Goal: Transaction & Acquisition: Purchase product/service

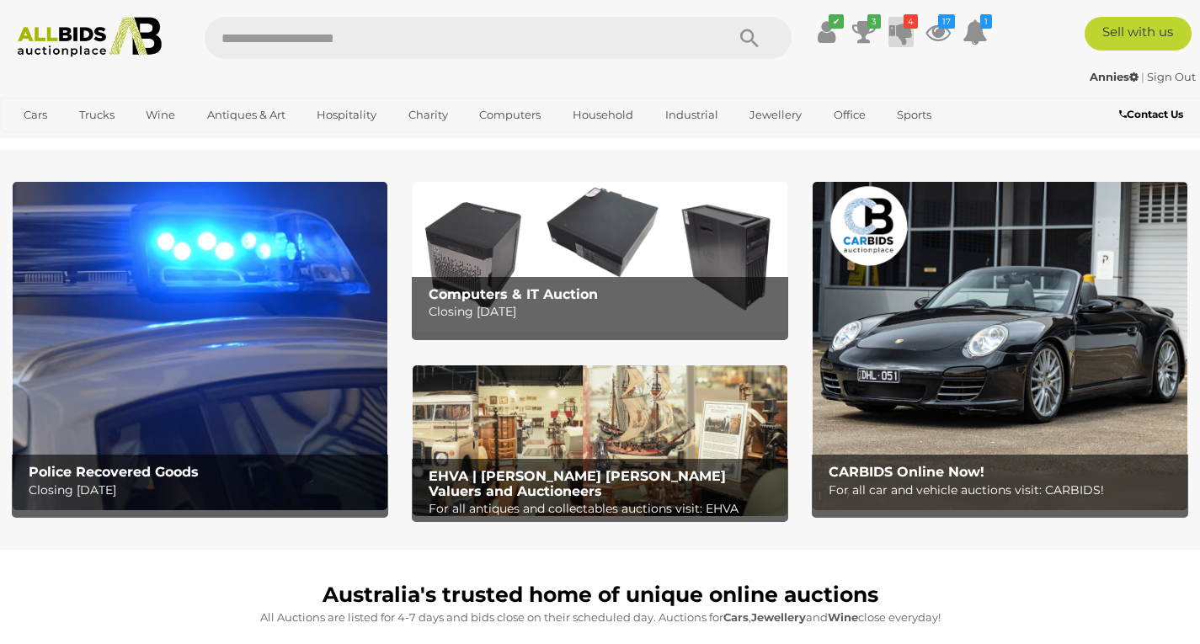
click at [894, 36] on icon at bounding box center [901, 32] width 24 height 30
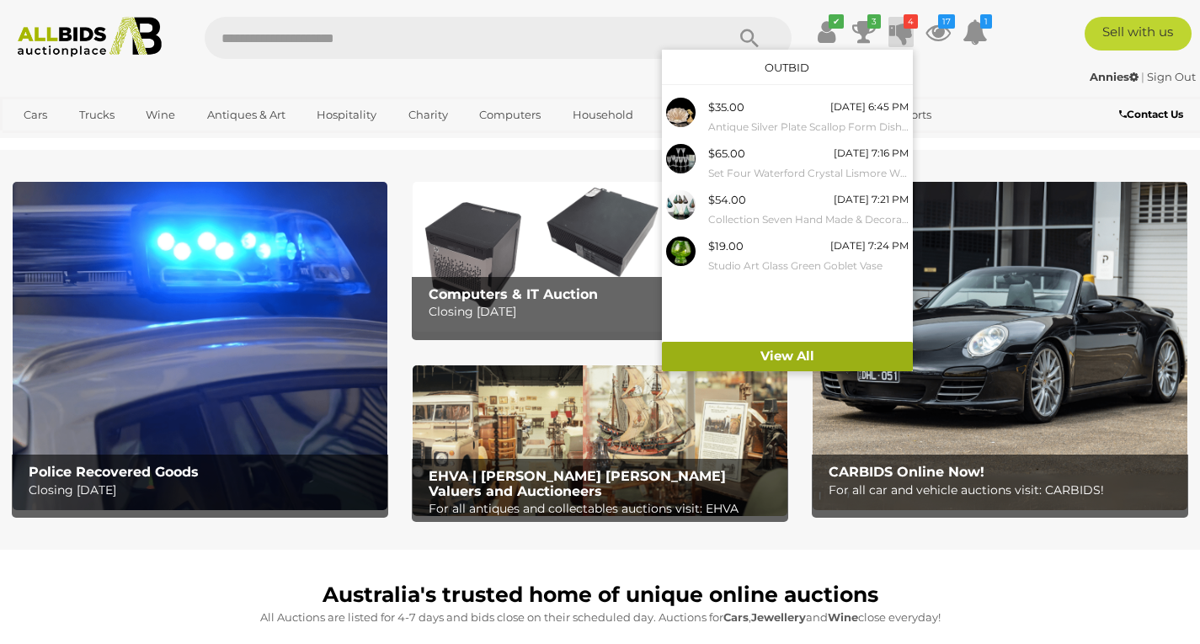
click at [794, 350] on link "View All" at bounding box center [787, 356] width 251 height 29
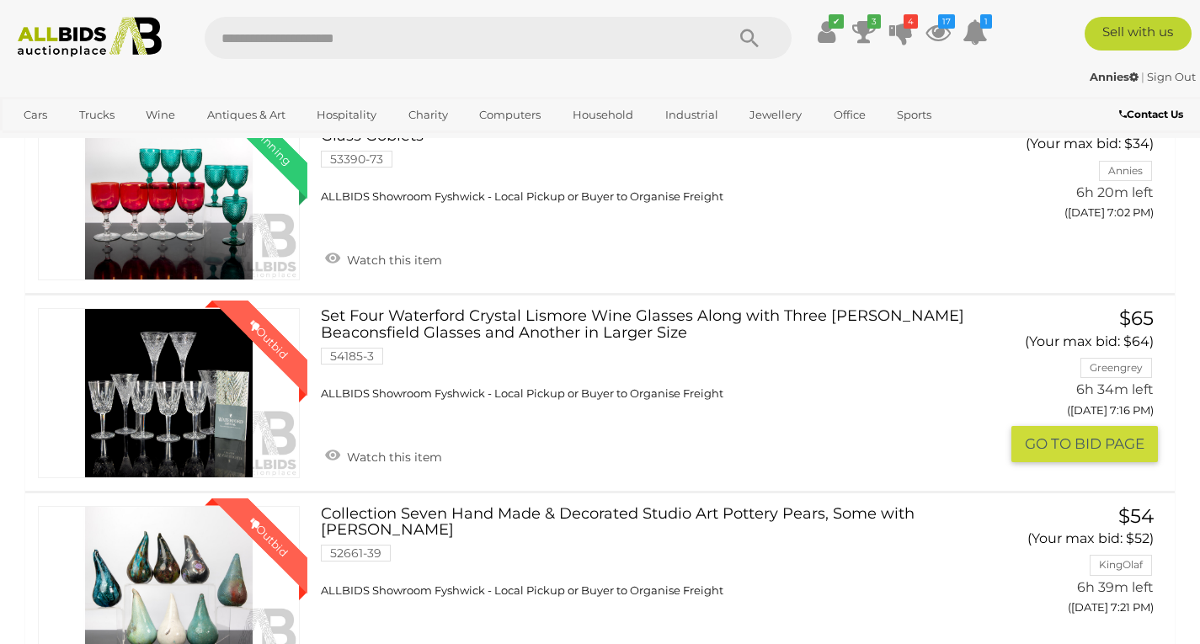
scroll to position [673, 0]
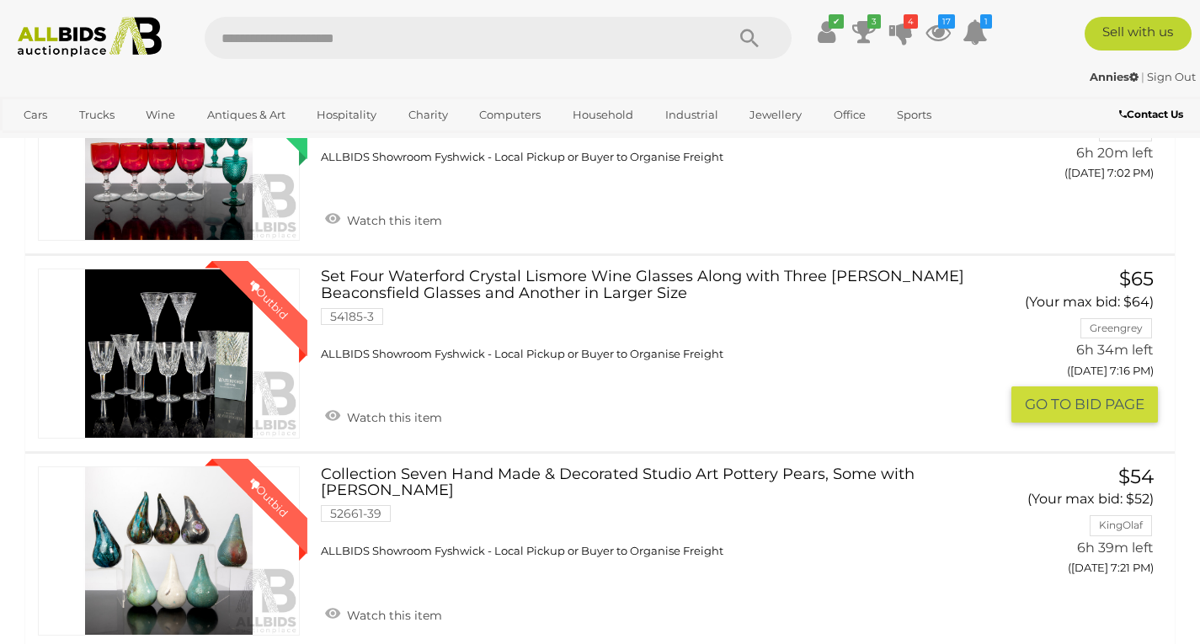
click at [163, 391] on link "Winning Outbid" at bounding box center [169, 353] width 262 height 169
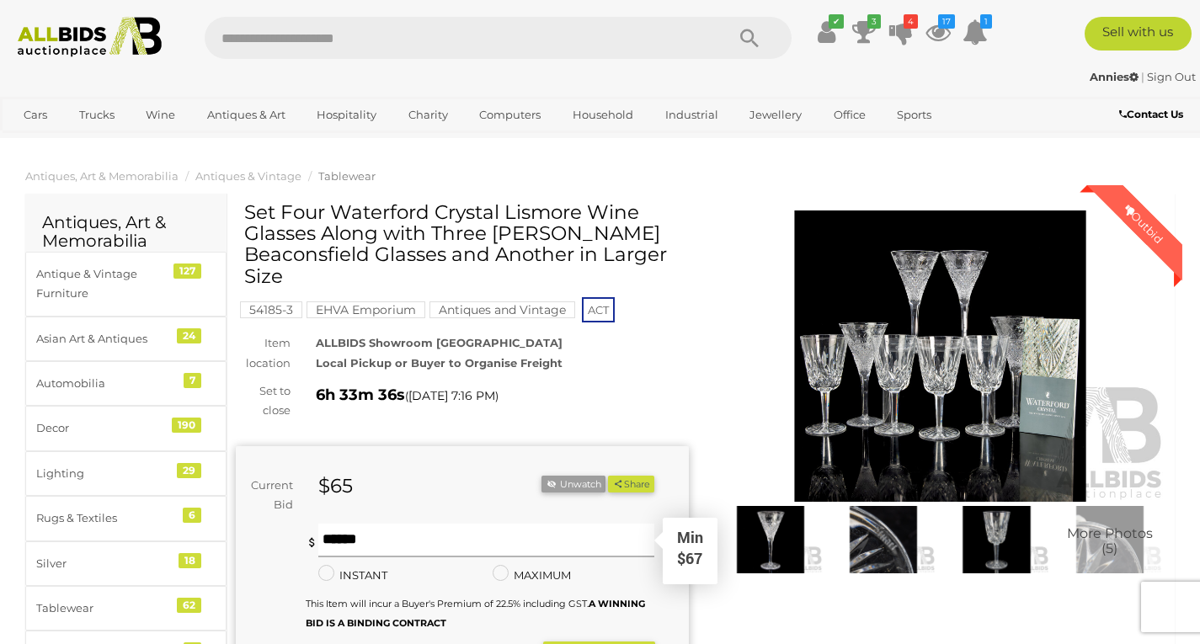
click at [410, 546] on input "text" at bounding box center [486, 541] width 337 height 34
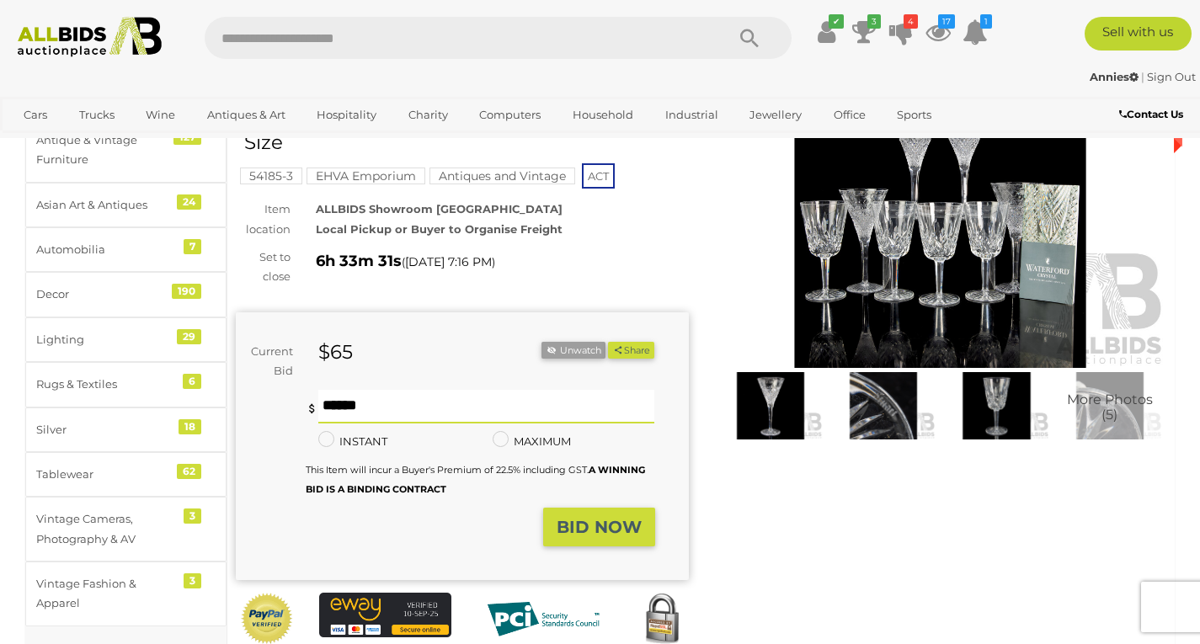
scroll to position [168, 0]
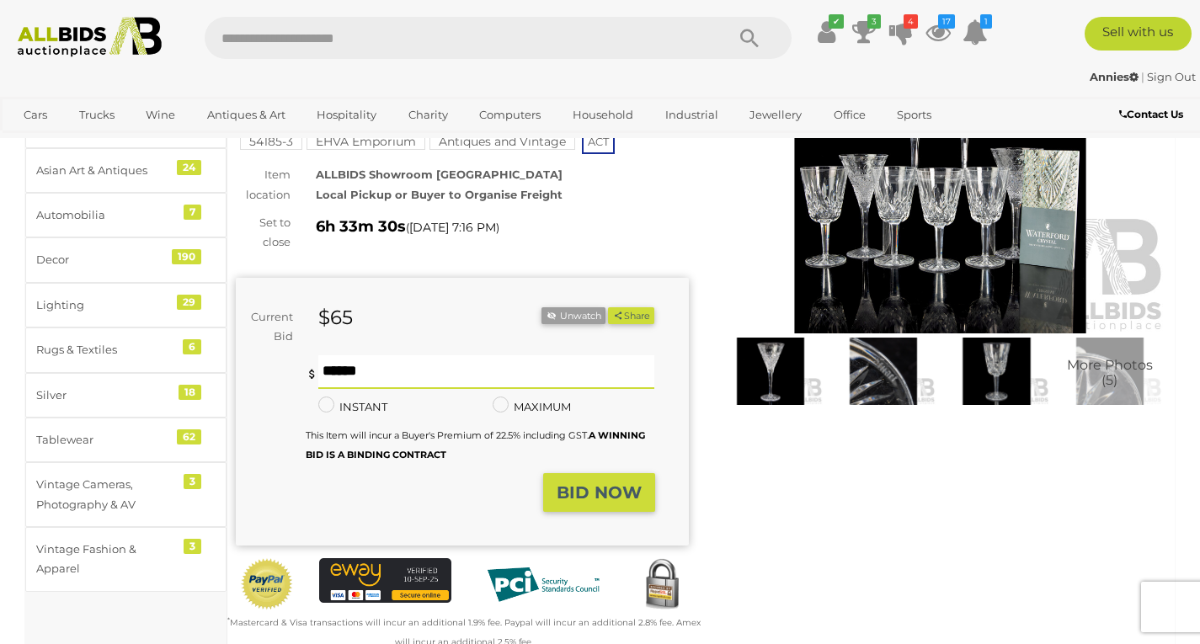
type input "**"
click at [620, 491] on strong "BID NOW" at bounding box center [598, 492] width 85 height 20
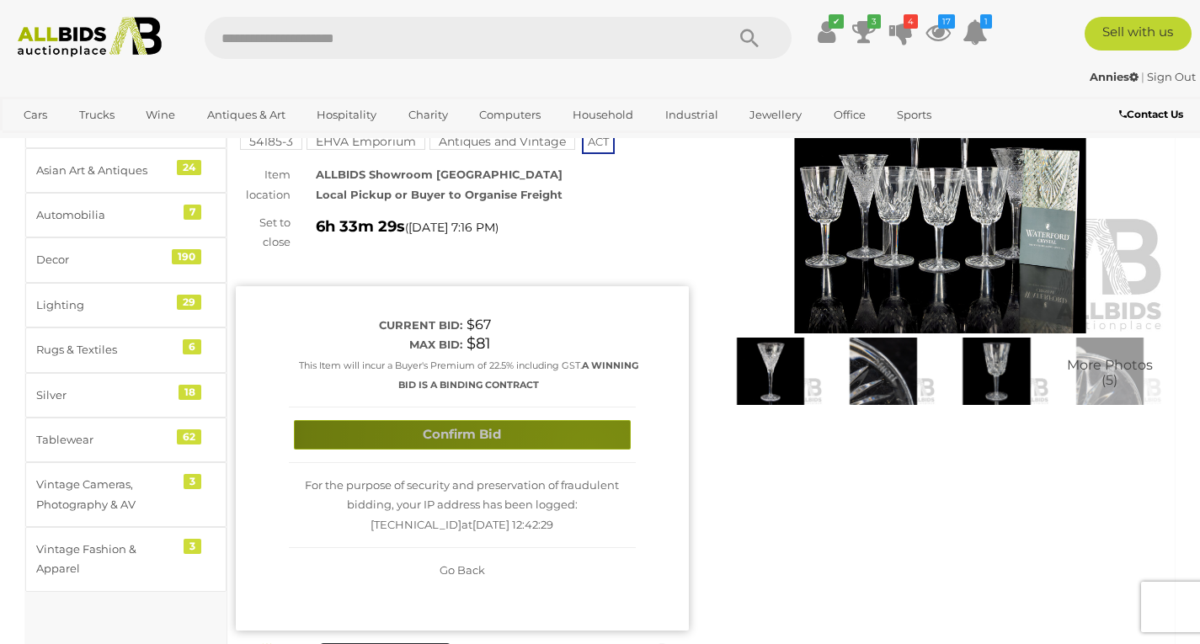
click at [589, 449] on button "Confirm Bid" at bounding box center [462, 434] width 337 height 29
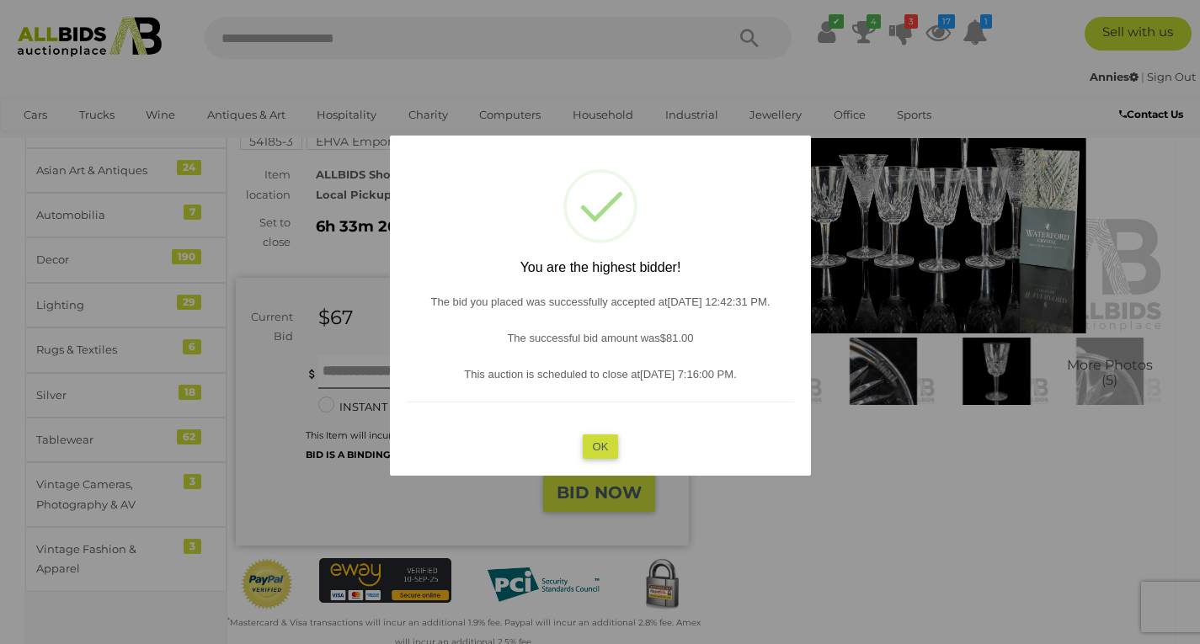
click at [594, 453] on button "OK" at bounding box center [600, 446] width 36 height 24
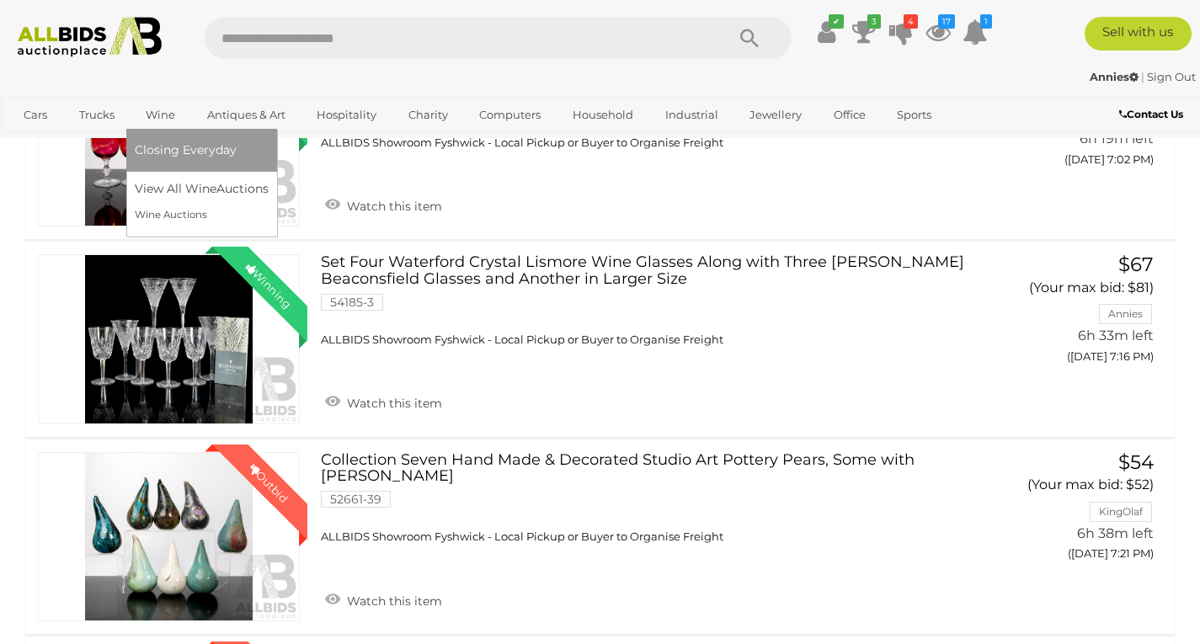
scroll to position [673, 0]
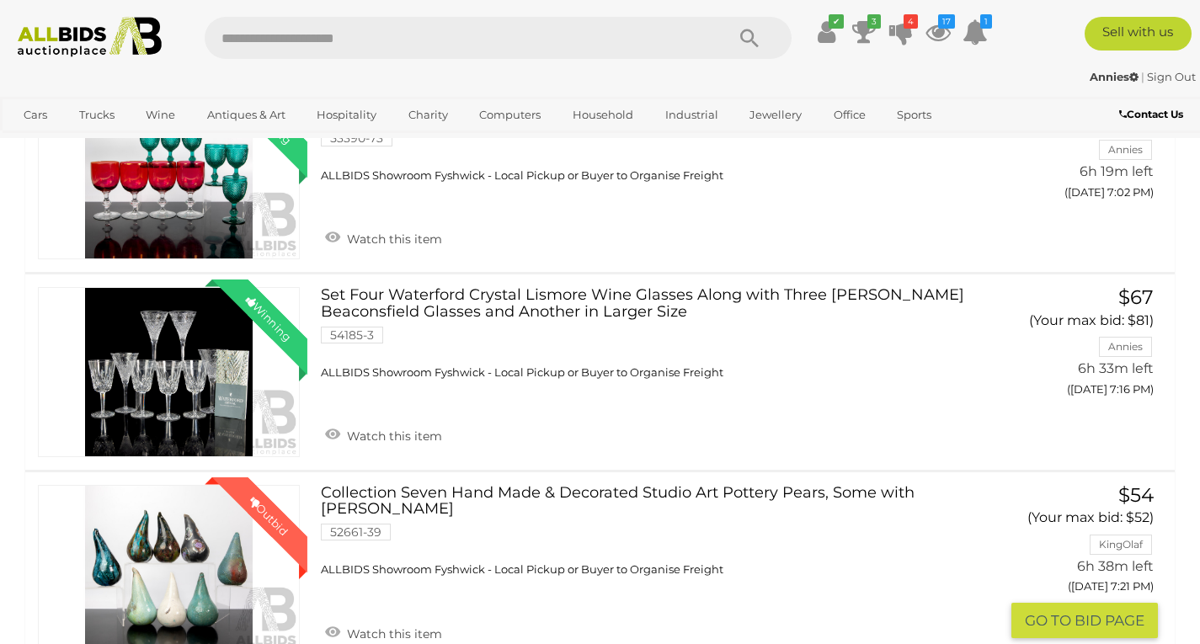
click at [178, 556] on link "Winning Outbid" at bounding box center [169, 569] width 262 height 169
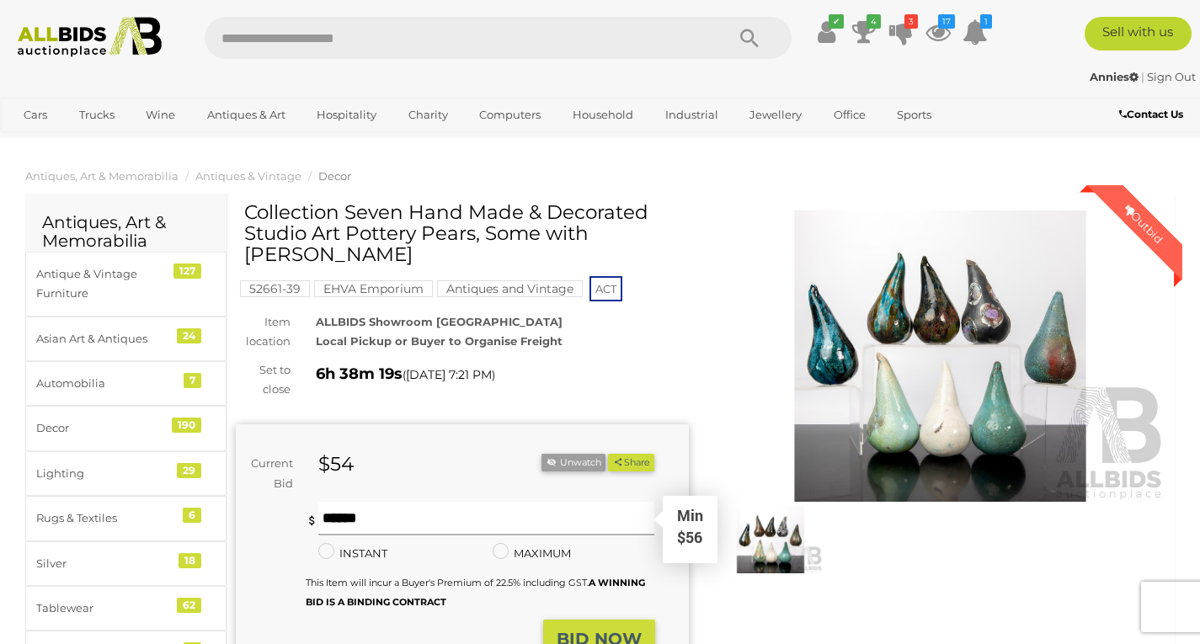
click at [386, 525] on input "text" at bounding box center [486, 519] width 337 height 34
type input "**"
click at [587, 631] on strong "BID NOW" at bounding box center [598, 639] width 85 height 20
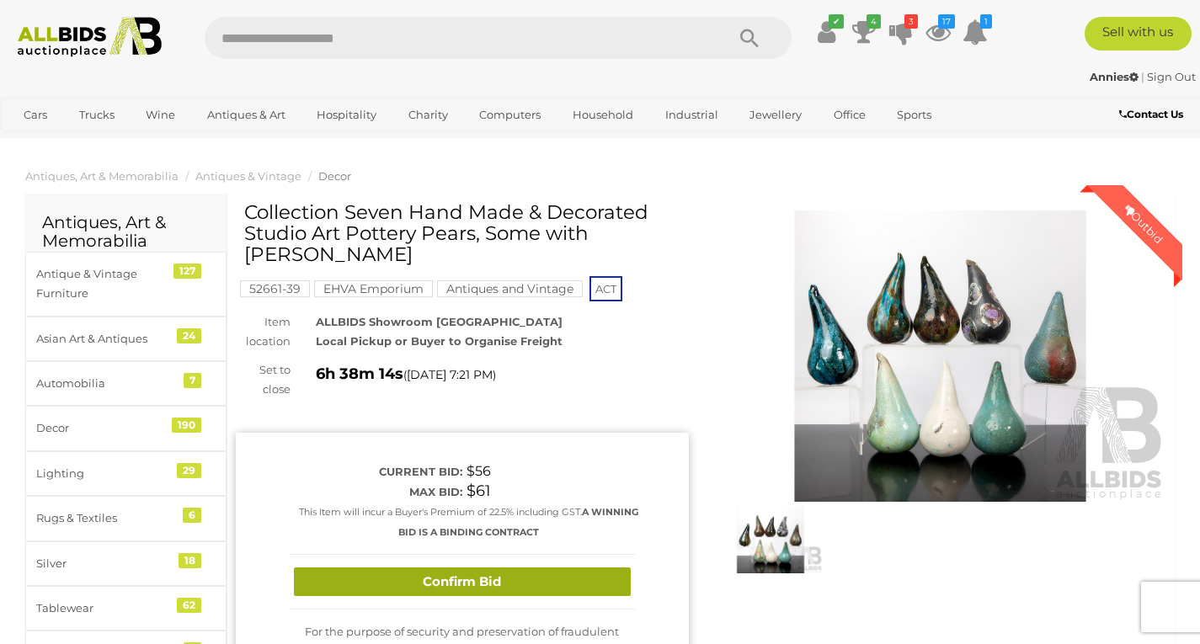
click at [498, 579] on button "Confirm Bid" at bounding box center [462, 581] width 337 height 29
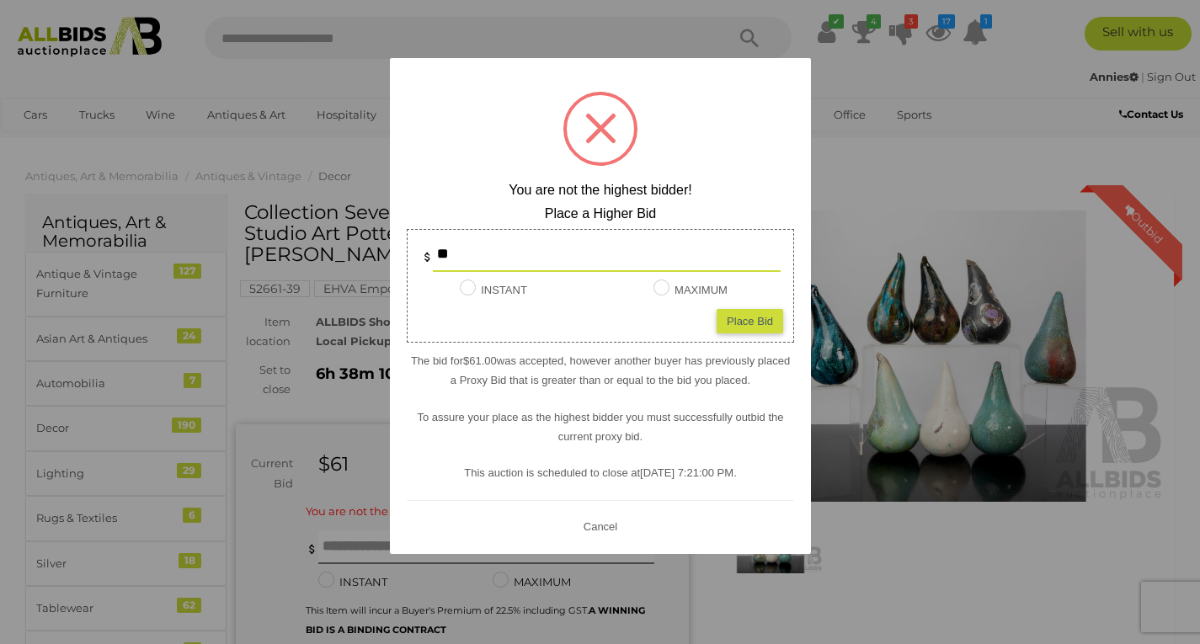
click at [767, 326] on div "Place Bid" at bounding box center [749, 320] width 67 height 24
type input "**"
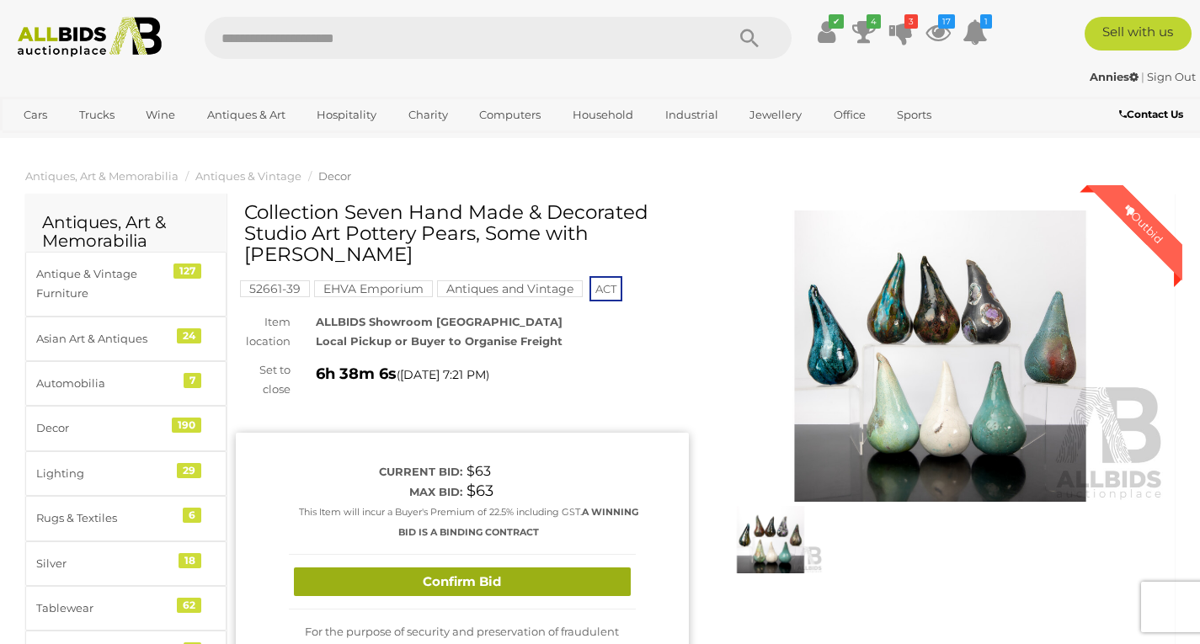
click at [519, 579] on button "Confirm Bid" at bounding box center [462, 581] width 337 height 29
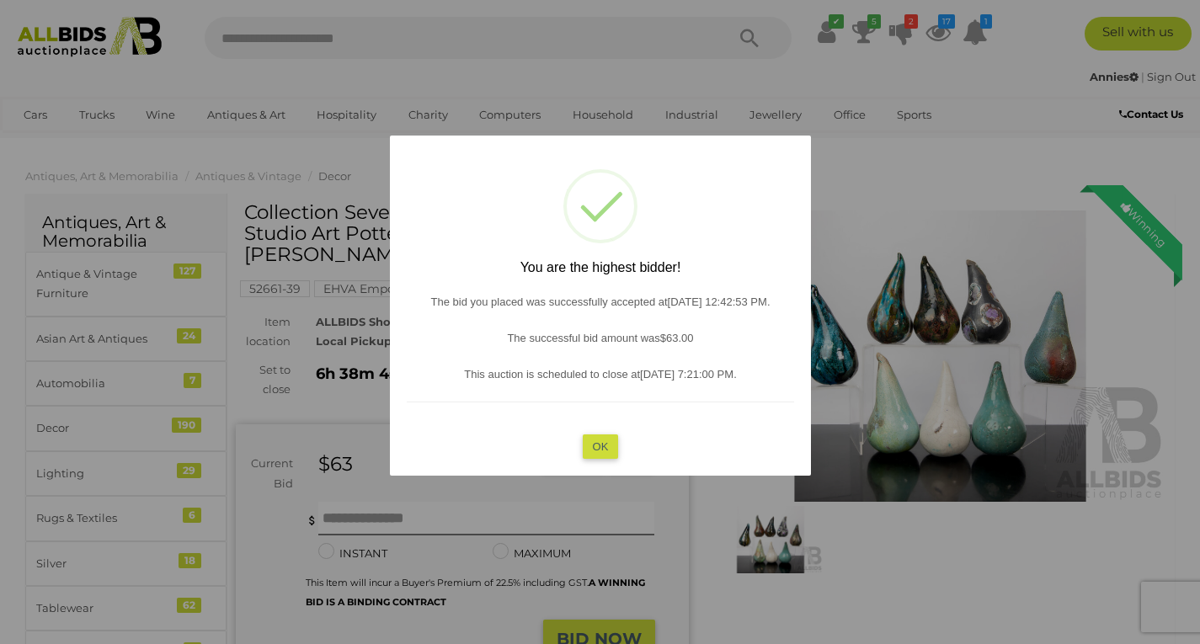
click at [608, 441] on button "OK" at bounding box center [600, 446] width 36 height 24
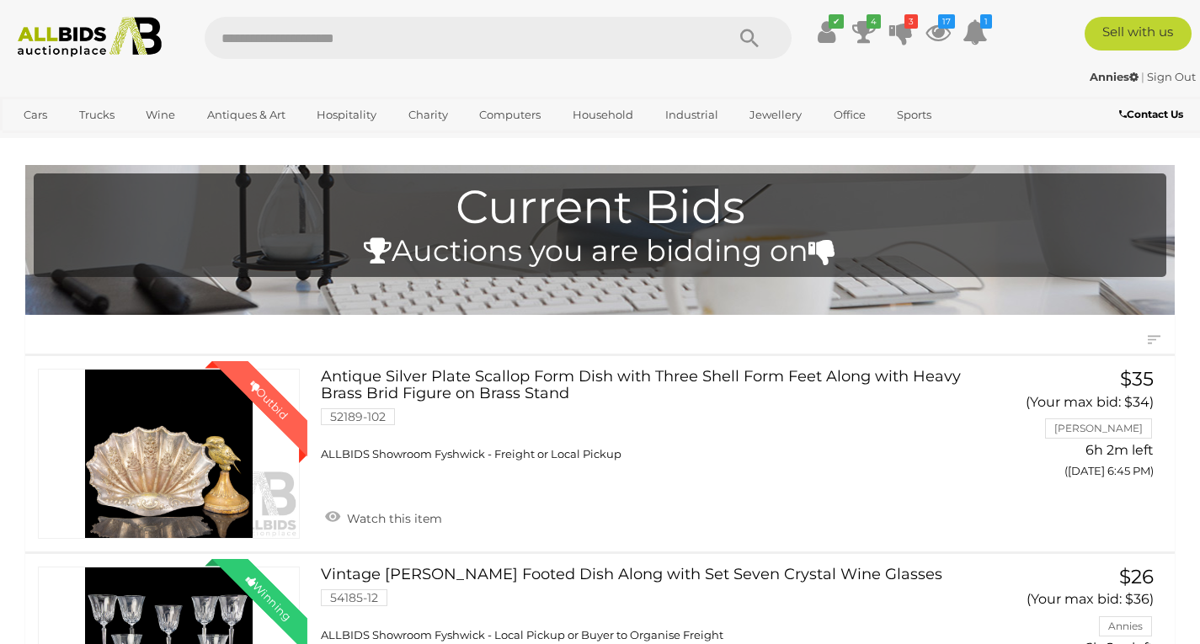
scroll to position [673, 0]
